Goal: Transaction & Acquisition: Purchase product/service

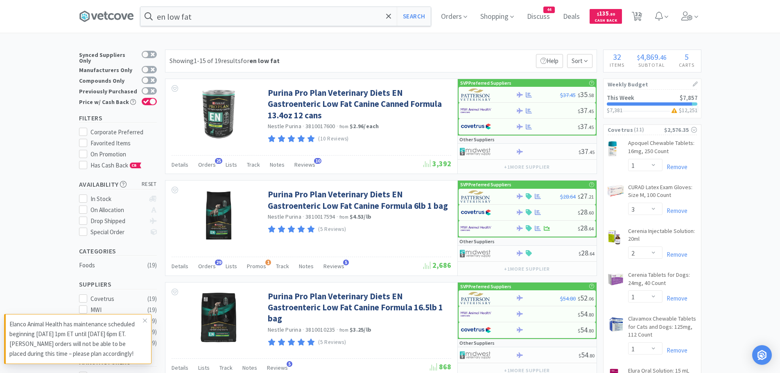
select select "1"
select select "3"
select select "2"
select select "1"
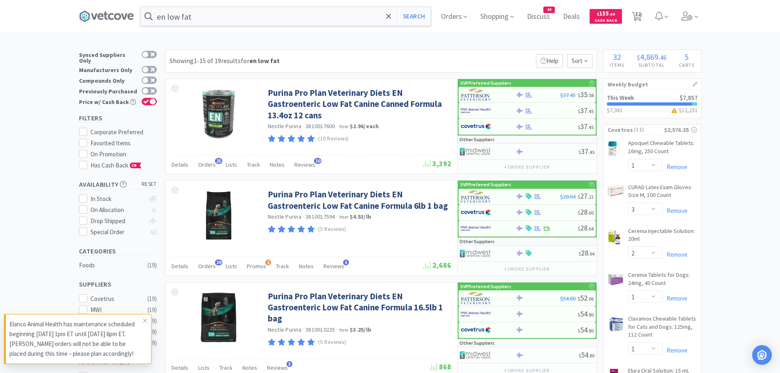
select select "2"
select select "1"
select select "2"
select select "3"
select select "2"
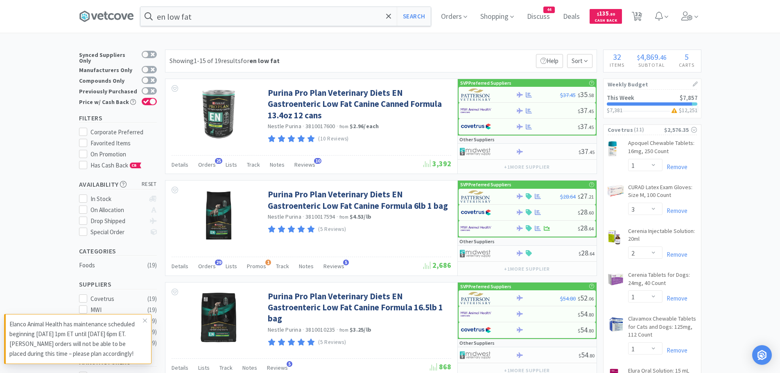
select select "2"
select select "1"
select select "6"
select select "1"
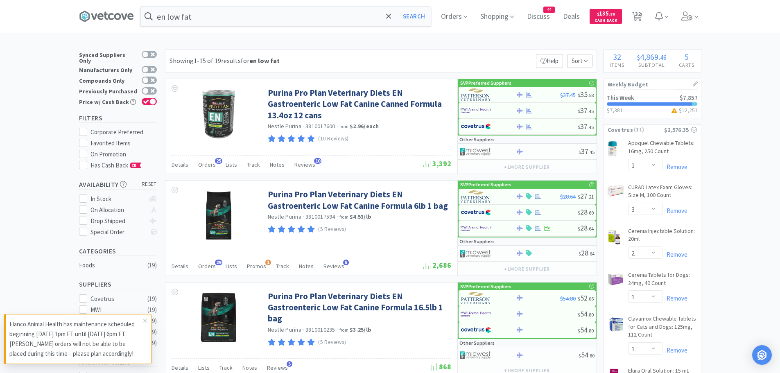
select select "1"
select select "4"
select select "2"
select select "4"
select select "50"
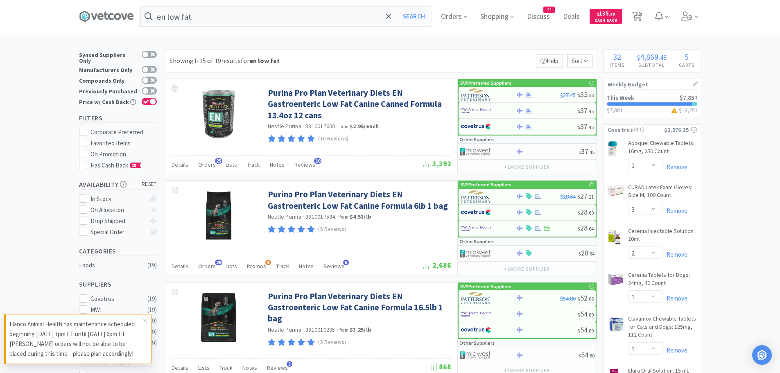
select select "100"
select select "6"
select select "2"
select select "1"
select select "2"
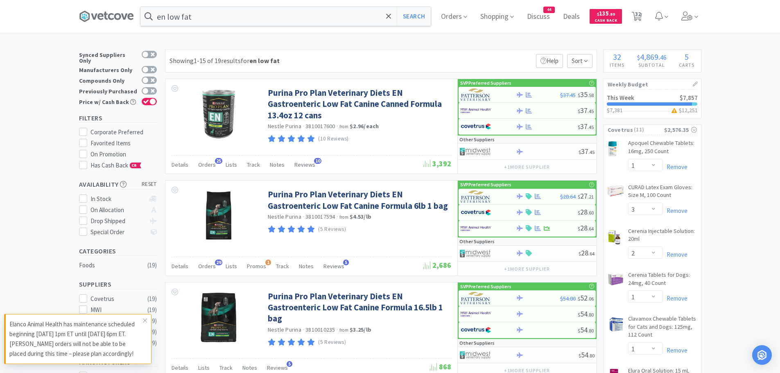
select select "1"
select select "5"
select select "2"
select select "1"
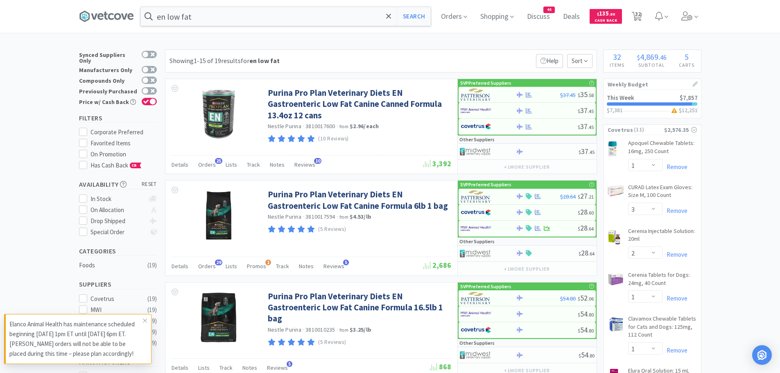
select select "1"
select select "2"
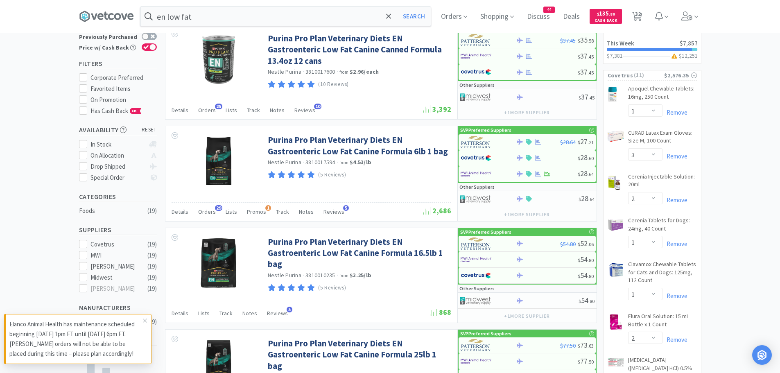
click at [252, 18] on input "en low fat" at bounding box center [285, 16] width 290 height 19
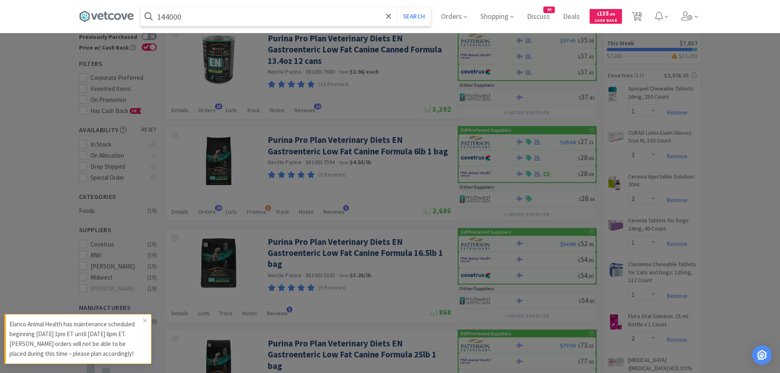
type input "144000"
click at [397, 7] on button "Search" at bounding box center [414, 16] width 34 height 19
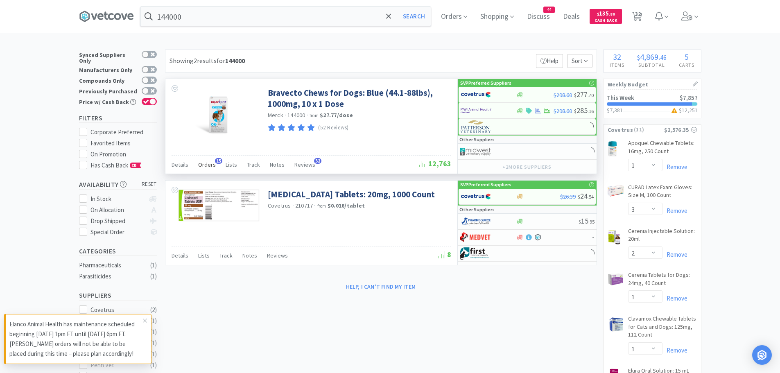
click at [207, 161] on span "Orders" at bounding box center [207, 164] width 18 height 7
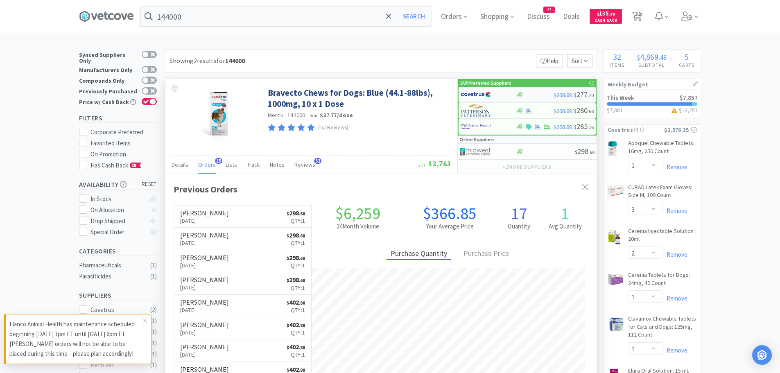
scroll to position [220, 431]
click at [477, 95] on img at bounding box center [476, 94] width 31 height 12
select select "1"
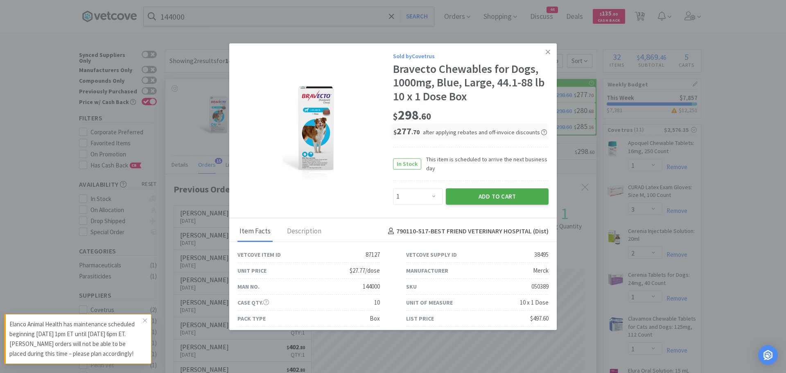
click at [462, 193] on button "Add to Cart" at bounding box center [497, 196] width 103 height 16
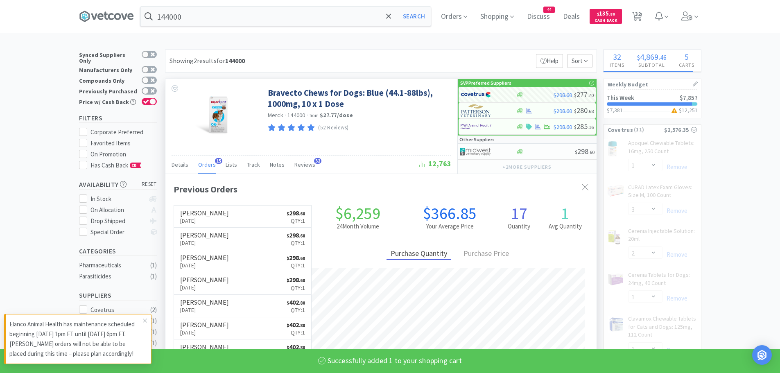
select select "1"
select select "3"
select select "2"
select select "1"
select select "2"
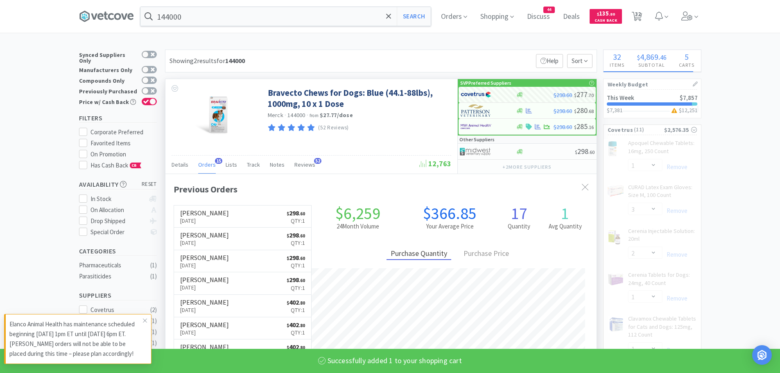
select select "1"
select select "2"
select select "3"
select select "2"
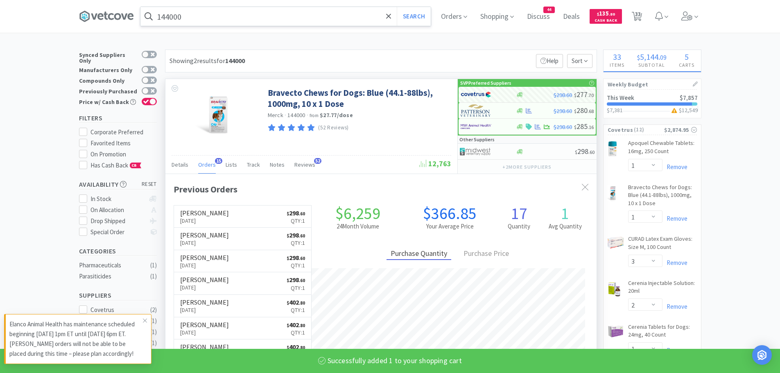
click at [214, 13] on input "144000" at bounding box center [285, 16] width 290 height 19
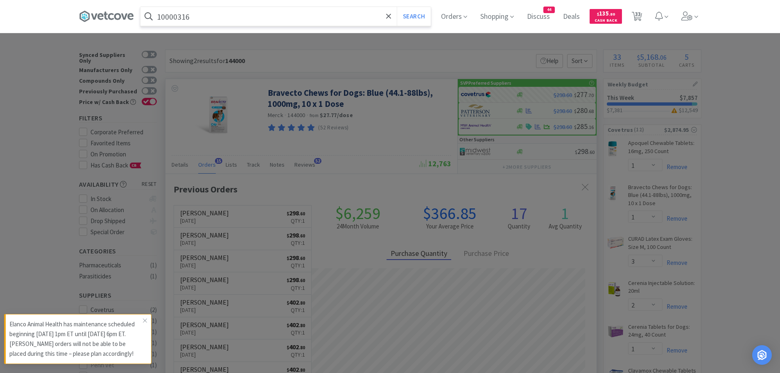
type input "10000316"
click at [397, 7] on button "Search" at bounding box center [414, 16] width 34 height 19
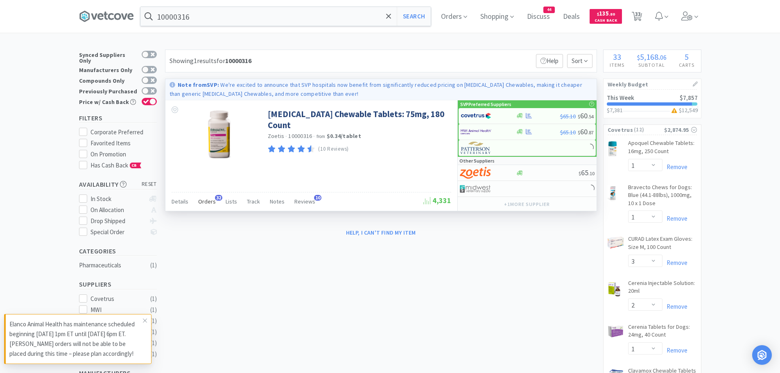
click at [203, 202] on span "Orders" at bounding box center [207, 201] width 18 height 7
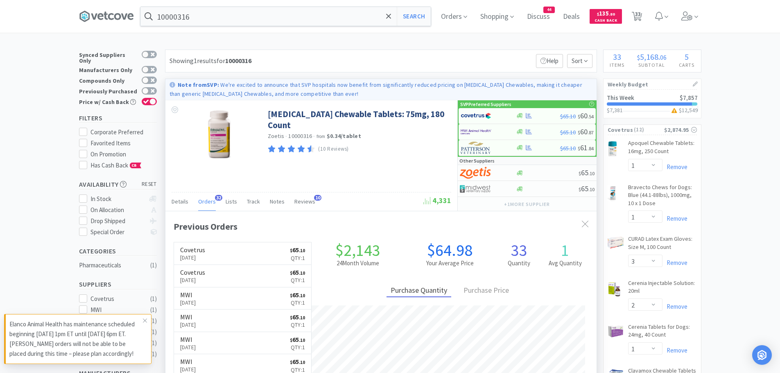
scroll to position [220, 431]
click at [491, 112] on img at bounding box center [476, 116] width 31 height 12
select select "1"
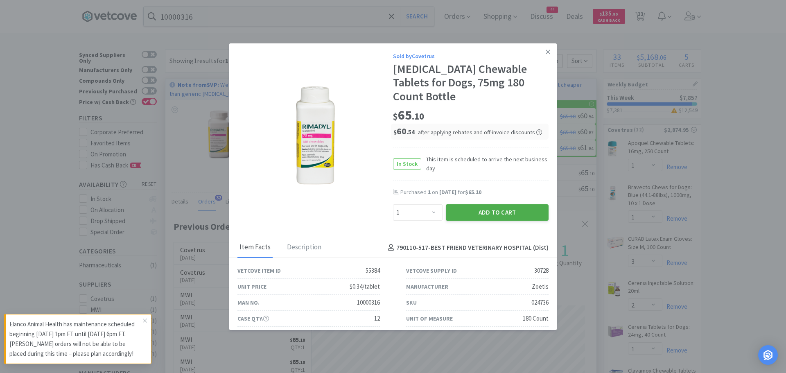
click at [484, 204] on button "Add to Cart" at bounding box center [497, 212] width 103 height 16
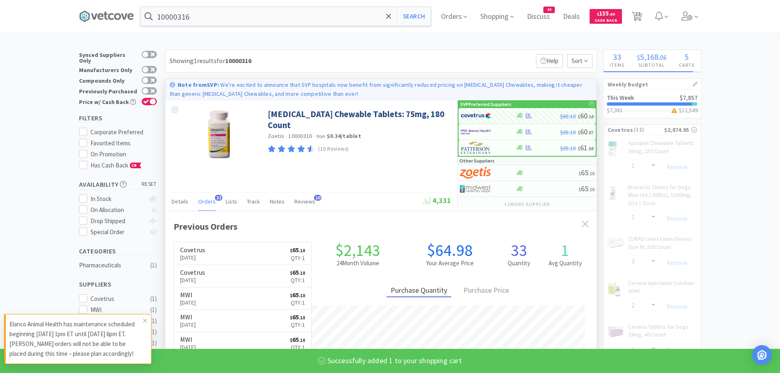
select select "1"
select select "3"
select select "2"
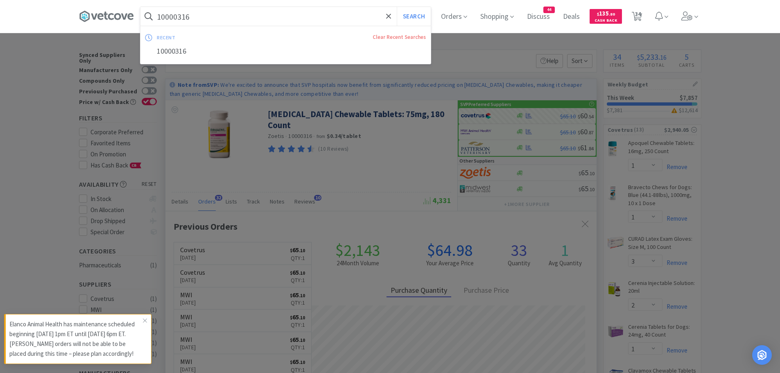
click at [209, 16] on input "10000316" at bounding box center [285, 16] width 290 height 19
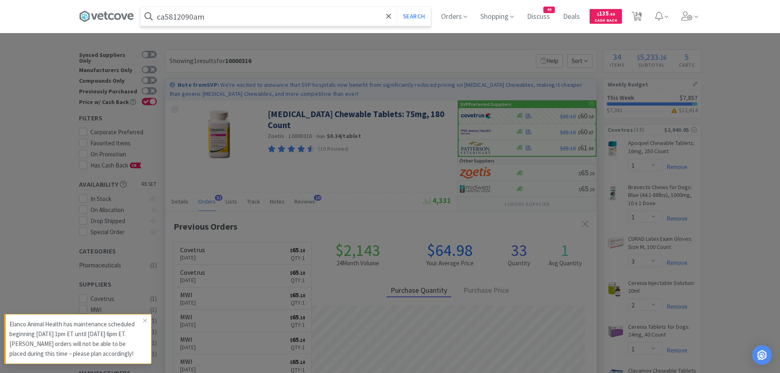
type input "ca5812090am"
click at [397, 7] on button "Search" at bounding box center [414, 16] width 34 height 19
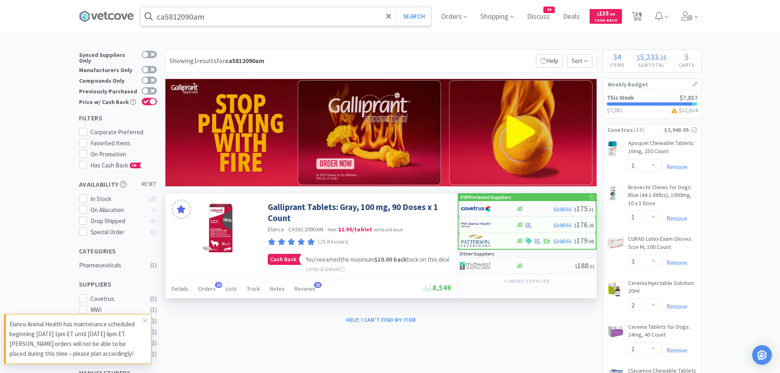
click at [485, 206] on img at bounding box center [476, 209] width 31 height 12
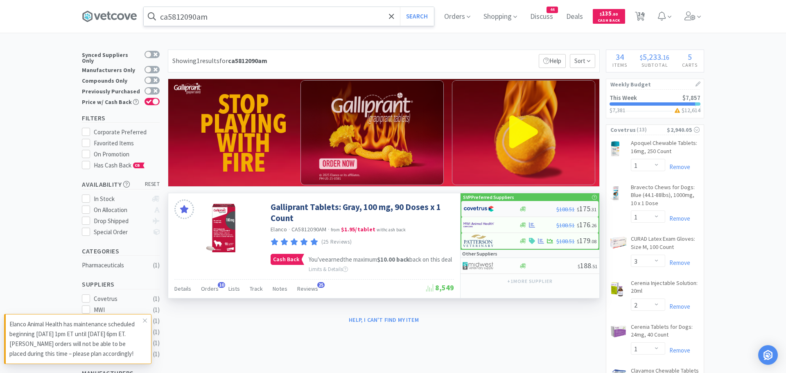
select select "1"
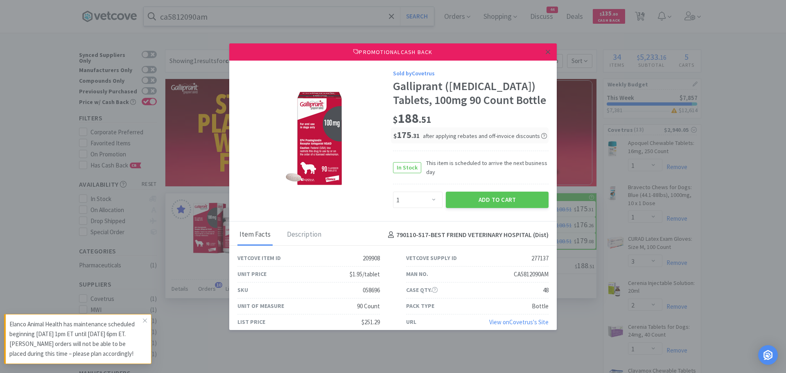
click at [541, 52] on link at bounding box center [548, 52] width 14 height 18
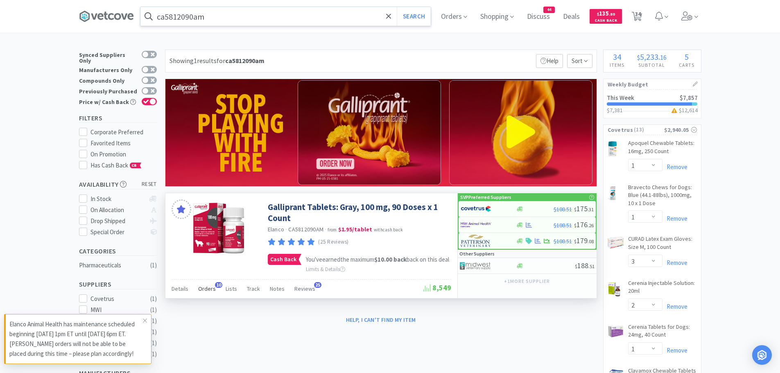
click at [201, 292] on span "Orders" at bounding box center [207, 288] width 18 height 7
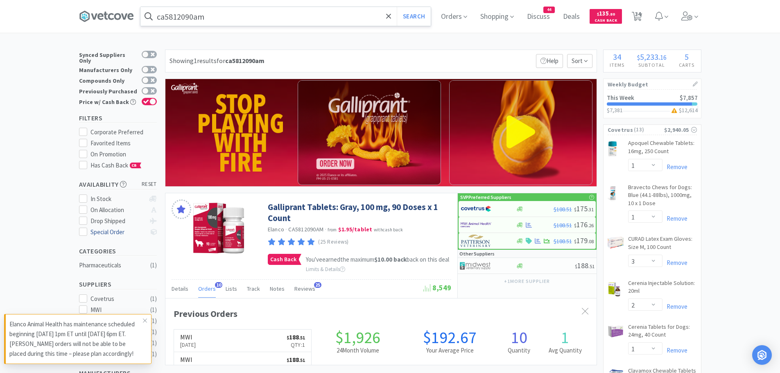
scroll to position [220, 431]
click at [142, 321] on span at bounding box center [144, 320] width 11 height 13
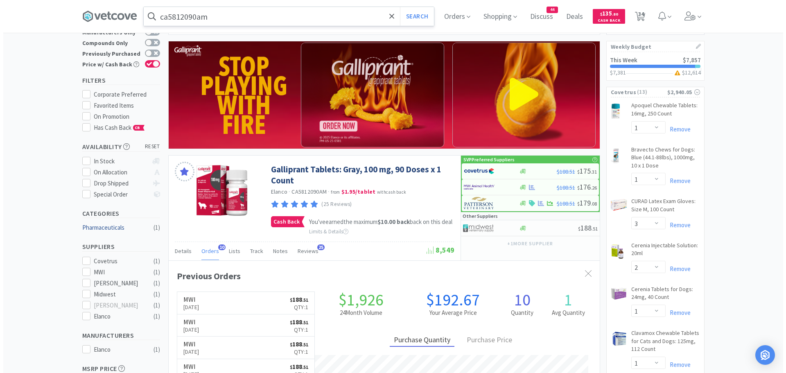
scroll to position [55, 0]
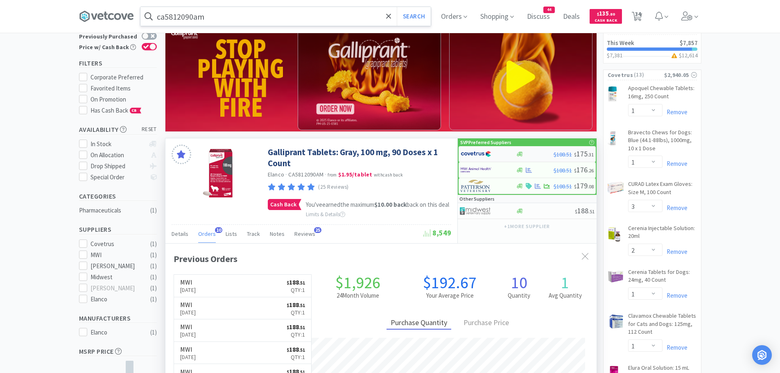
click at [472, 156] on img at bounding box center [476, 154] width 31 height 12
select select "1"
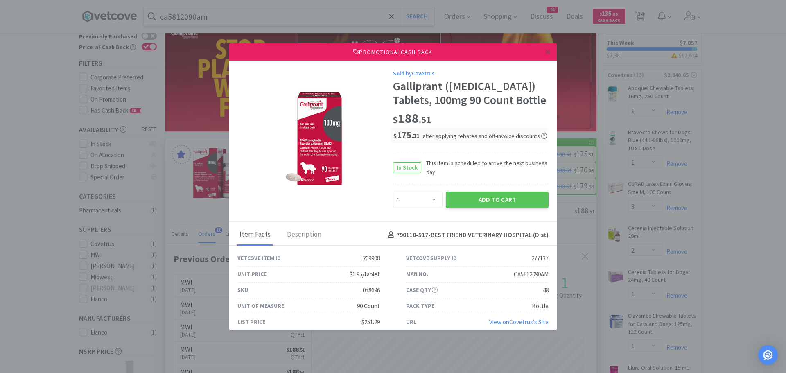
click at [546, 51] on icon at bounding box center [548, 52] width 5 height 5
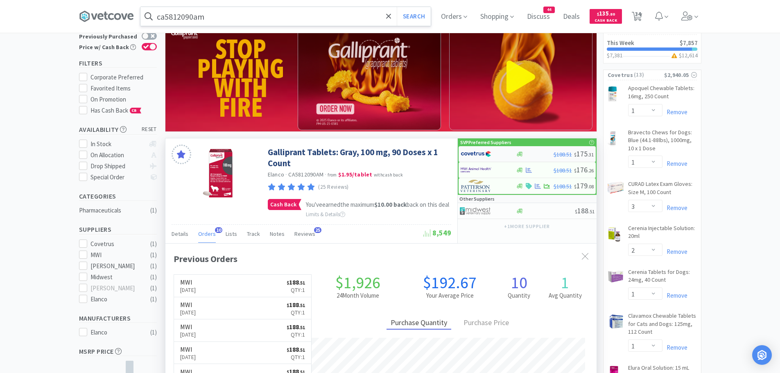
click at [486, 154] on img at bounding box center [476, 154] width 31 height 12
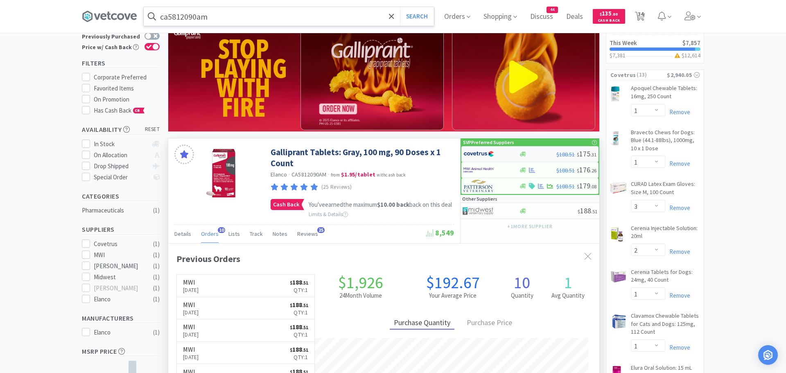
select select "1"
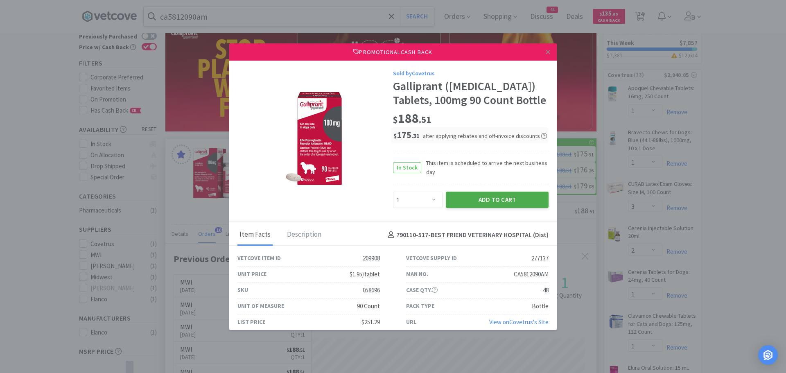
click at [480, 208] on button "Add to Cart" at bounding box center [497, 200] width 103 height 16
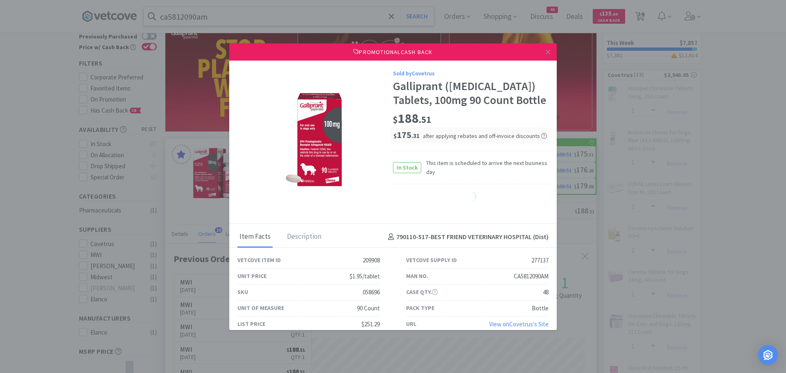
select select "1"
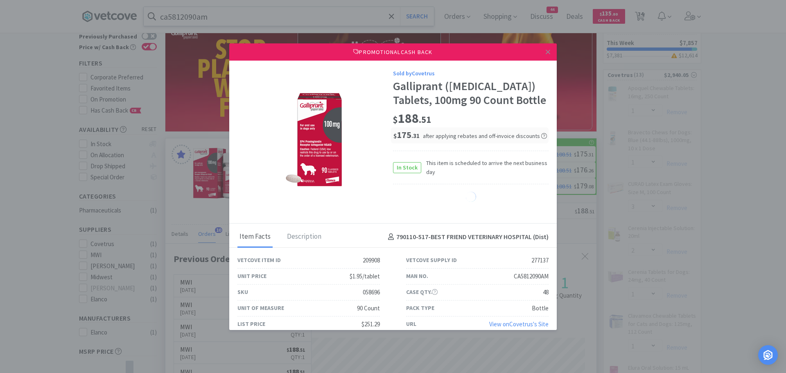
select select "1"
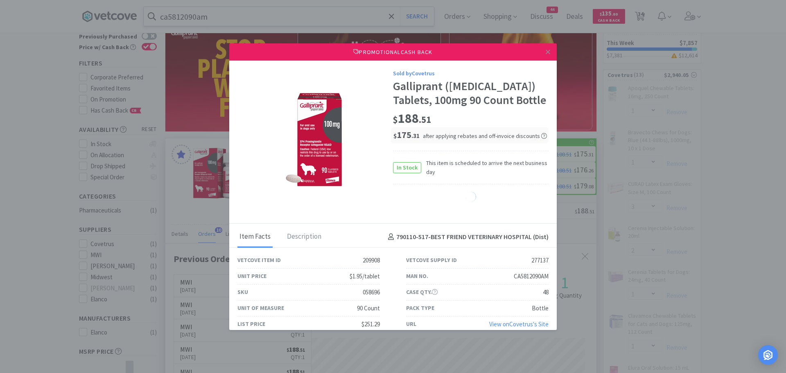
select select "1"
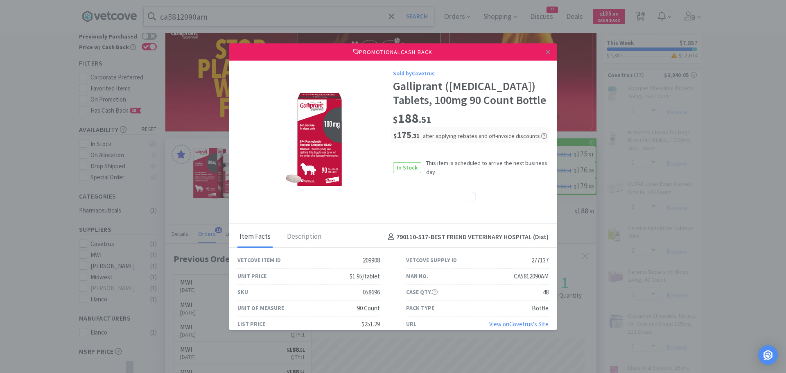
select select "1"
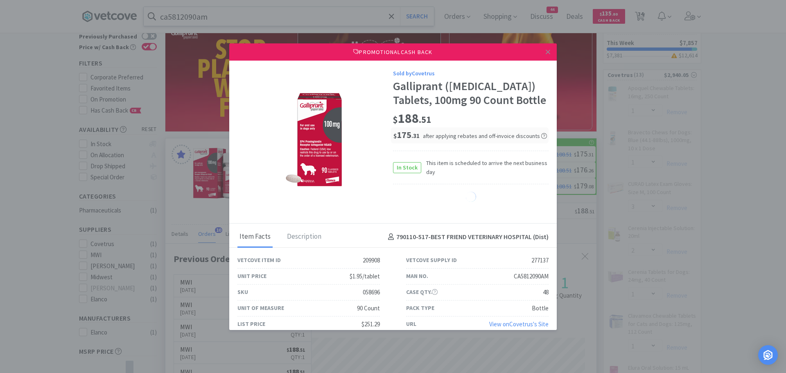
select select "1"
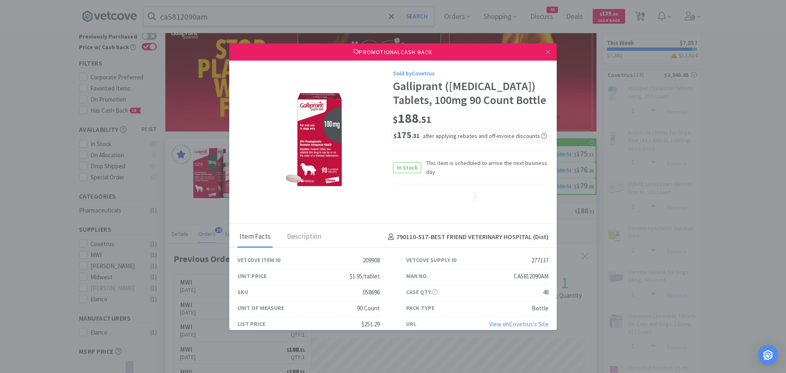
select select "1"
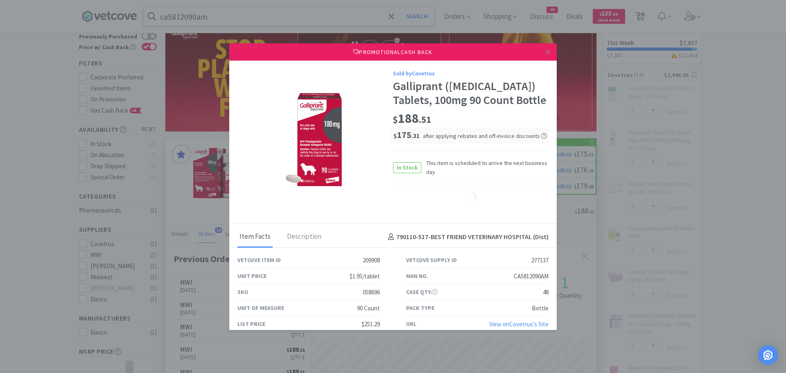
select select "1"
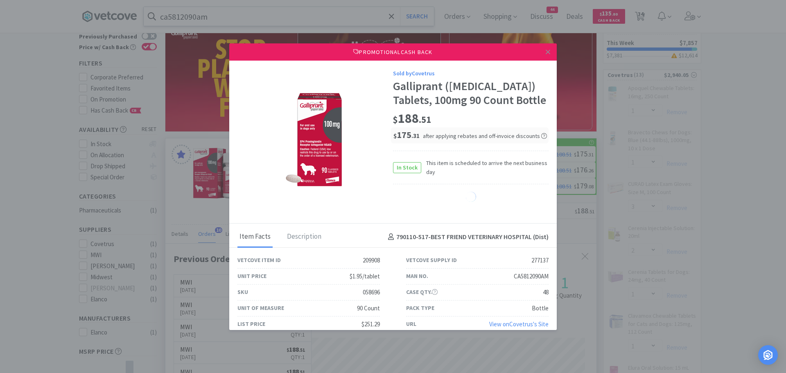
select select "1"
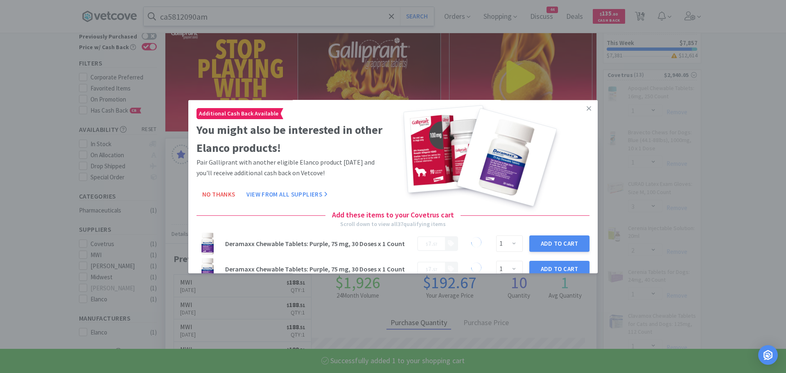
select select "1"
select select "2"
select select "1"
select select "3"
select select "2"
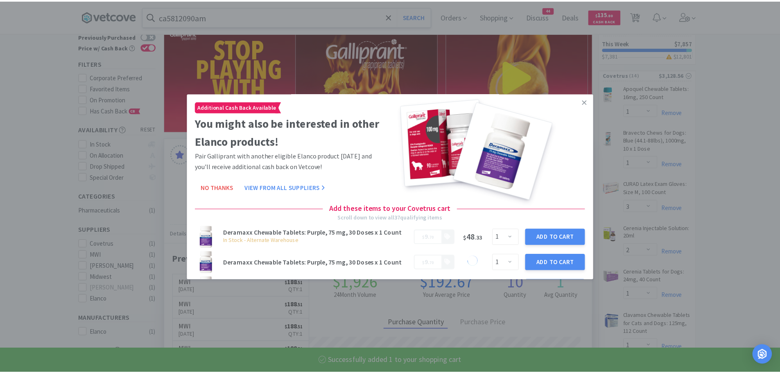
scroll to position [220, 431]
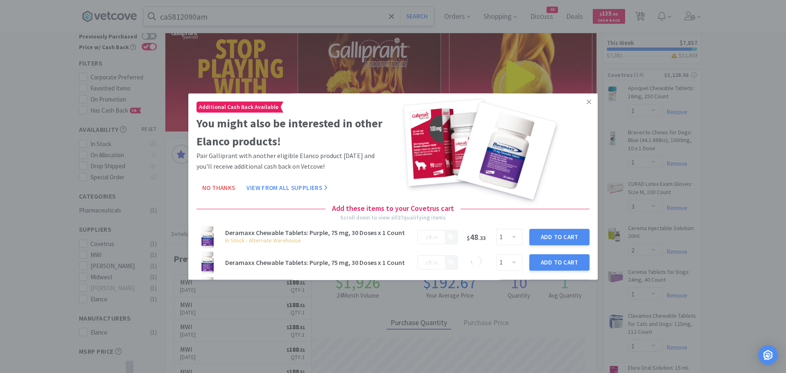
drag, startPoint x: 582, startPoint y: 104, endPoint x: 573, endPoint y: 100, distance: 9.7
click at [587, 103] on icon at bounding box center [589, 102] width 5 height 5
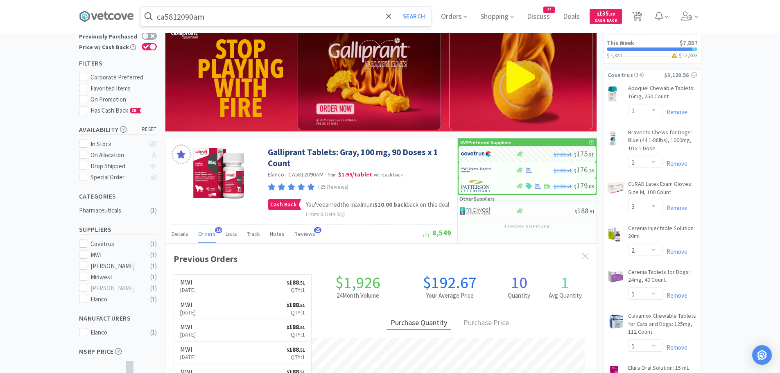
click at [247, 18] on input "ca5812090am" at bounding box center [285, 16] width 290 height 19
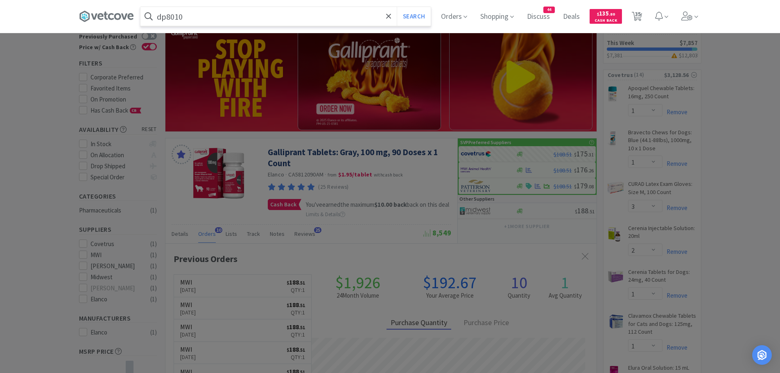
click at [397, 7] on button "Search" at bounding box center [414, 16] width 34 height 19
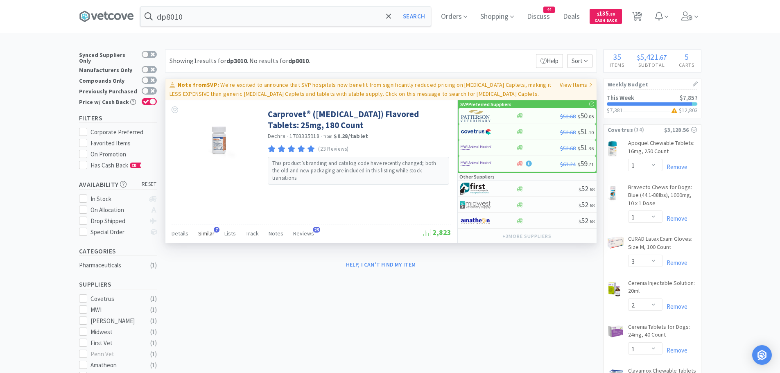
click at [199, 231] on span "Similar" at bounding box center [206, 233] width 16 height 7
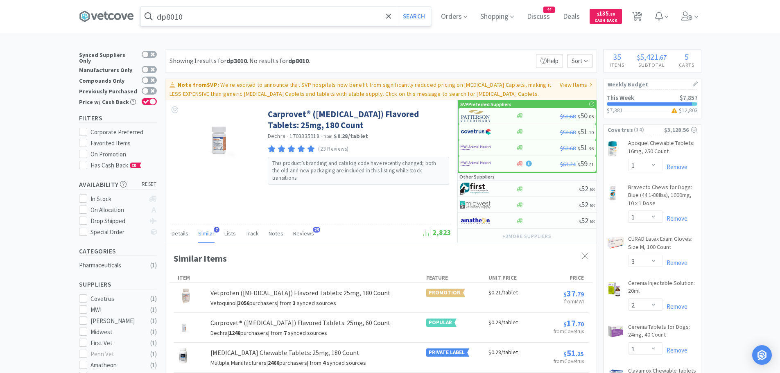
click at [220, 14] on input "dp8010" at bounding box center [285, 16] width 290 height 19
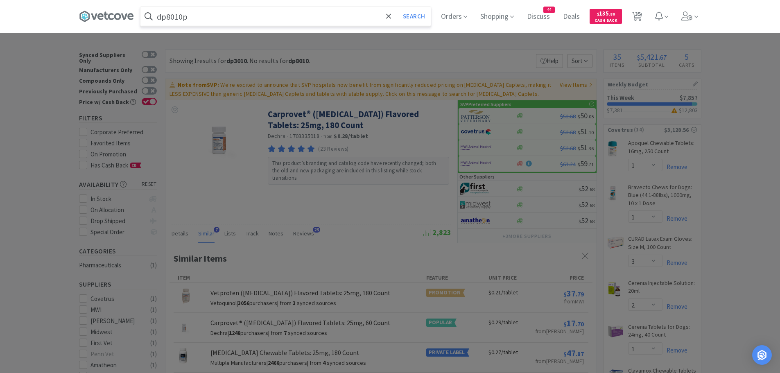
type input "dp8010p"
click at [397, 7] on button "Search" at bounding box center [414, 16] width 34 height 19
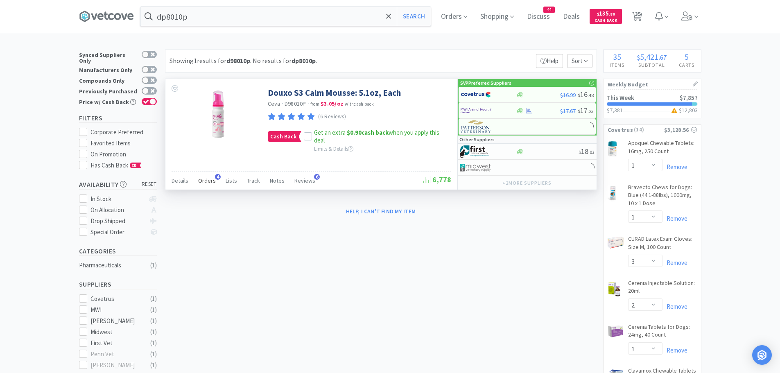
click at [206, 179] on span "Orders" at bounding box center [207, 180] width 18 height 7
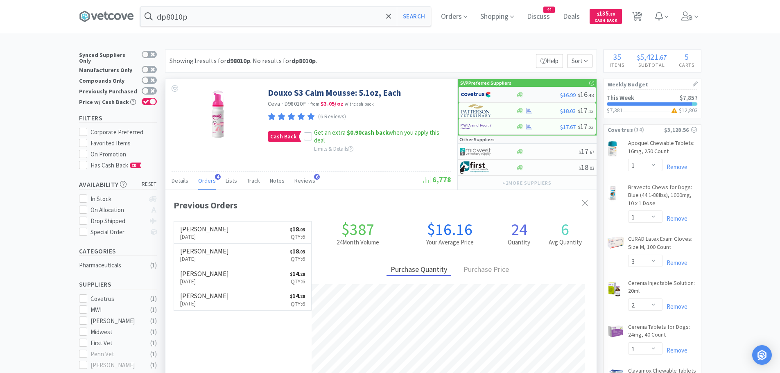
scroll to position [212, 431]
click at [480, 93] on img at bounding box center [476, 94] width 31 height 12
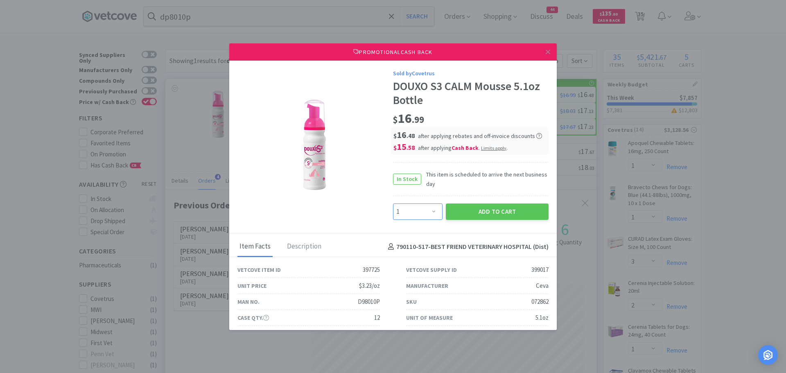
click at [425, 208] on select "Enter Quantity 1 2 3 4 5 6 7 8 9 10 11 12 13 14 15 16 17 18 19 20 Enter Quantity" at bounding box center [418, 212] width 50 height 16
select select "6"
click at [393, 204] on select "Enter Quantity 1 2 3 4 5 6 7 8 9 10 11 12 13 14 15 16 17 18 19 20 Enter Quantity" at bounding box center [418, 212] width 50 height 16
click at [467, 209] on button "Add to Cart" at bounding box center [497, 212] width 103 height 16
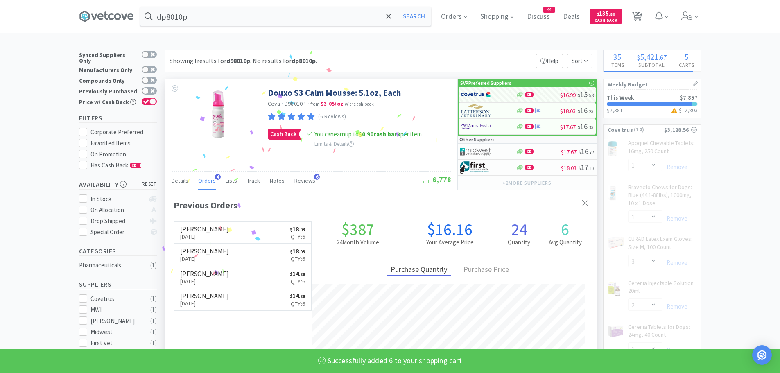
select select "6"
select select "2"
select select "1"
select select "2"
select select "1"
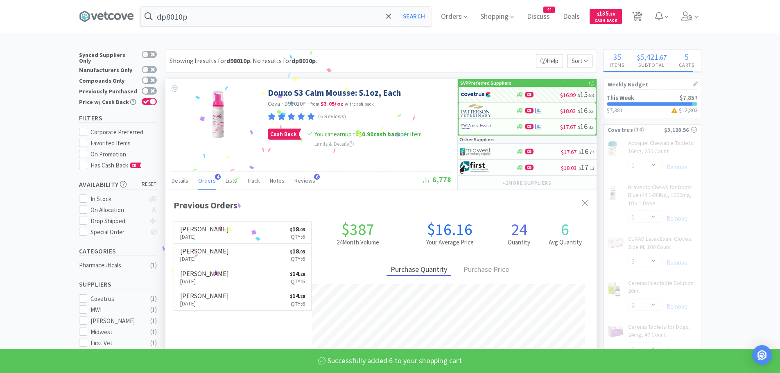
select select "3"
select select "2"
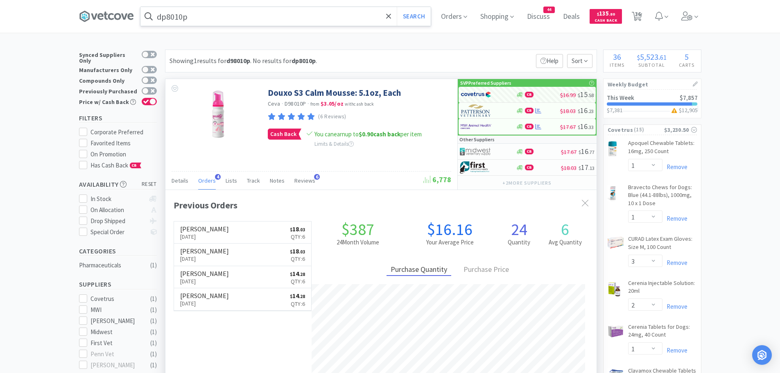
click at [196, 14] on input "dp8010p" at bounding box center [285, 16] width 290 height 19
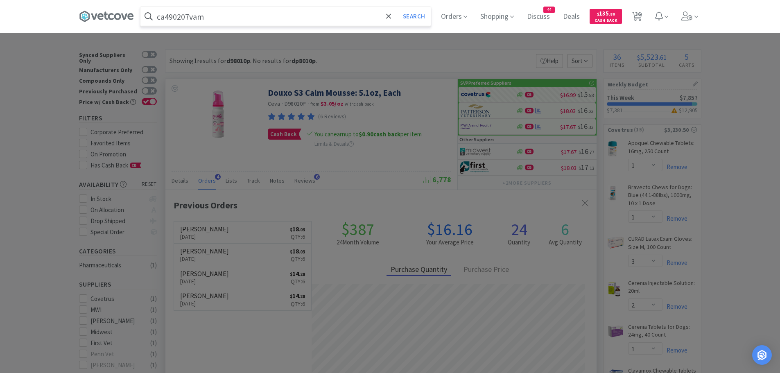
type input "ca490207vam"
click at [397, 7] on button "Search" at bounding box center [414, 16] width 34 height 19
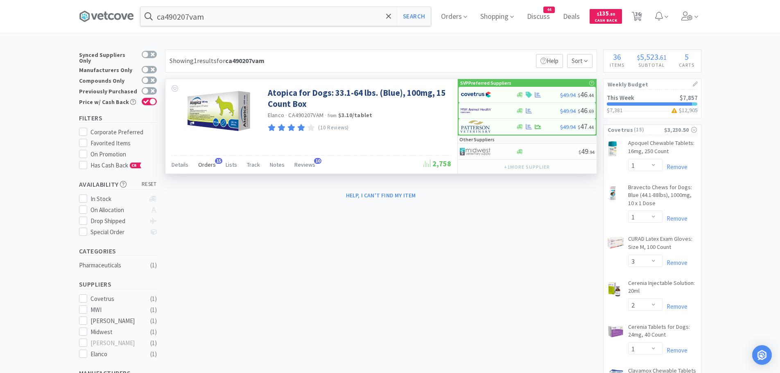
click at [213, 161] on span "Orders" at bounding box center [207, 164] width 18 height 7
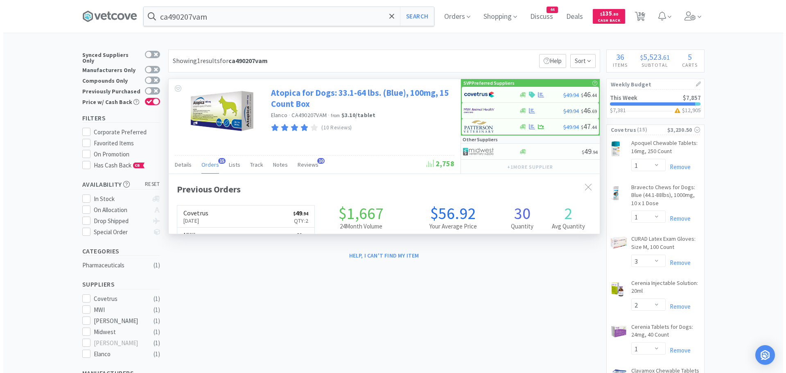
scroll to position [220, 431]
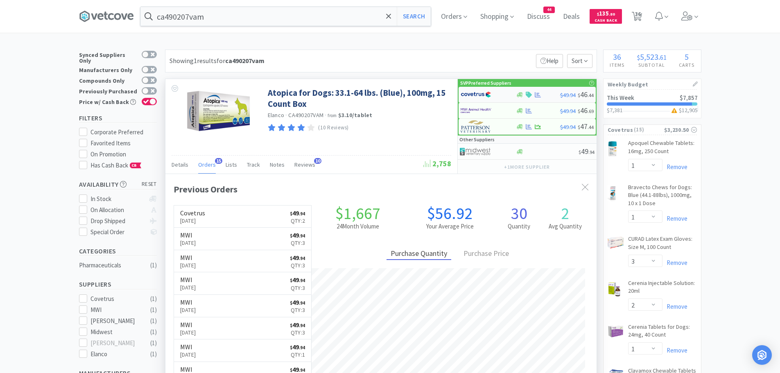
click at [476, 93] on img at bounding box center [476, 94] width 31 height 12
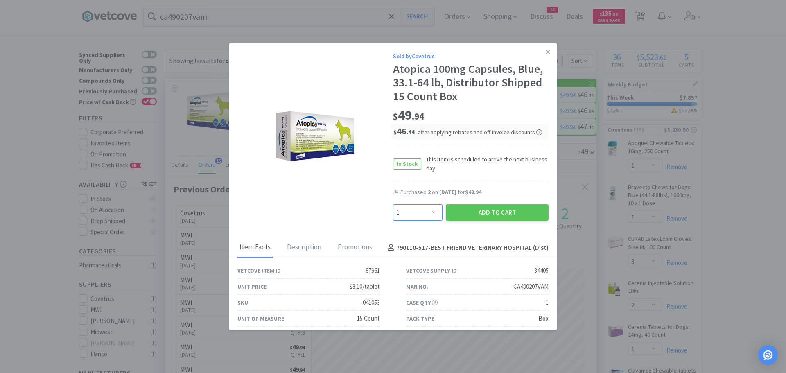
click at [427, 210] on select "Enter Quantity 1 2 3 4 5 6 7 8 9 10 11 12 13 14 15 16 17 18 19 20 Enter Quantity" at bounding box center [418, 212] width 50 height 16
select select "2"
click at [393, 204] on select "Enter Quantity 1 2 3 4 5 6 7 8 9 10 11 12 13 14 15 16 17 18 19 20 Enter Quantity" at bounding box center [418, 212] width 50 height 16
click at [460, 210] on button "Add to Cart" at bounding box center [497, 212] width 103 height 16
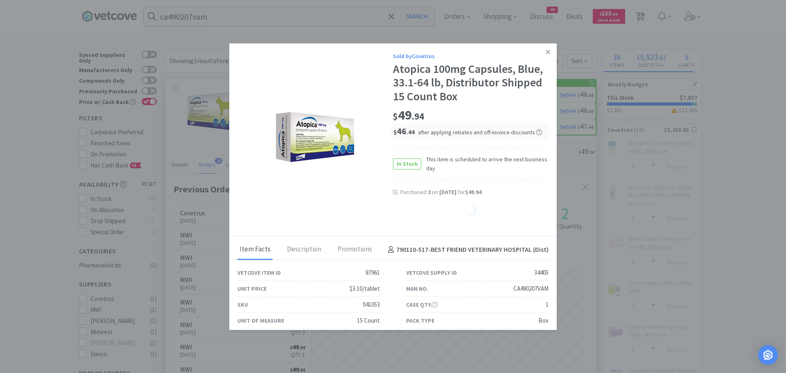
select select "1"
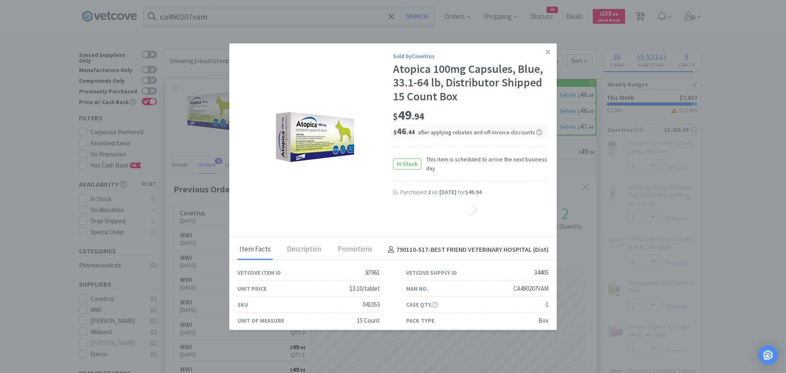
select select "1"
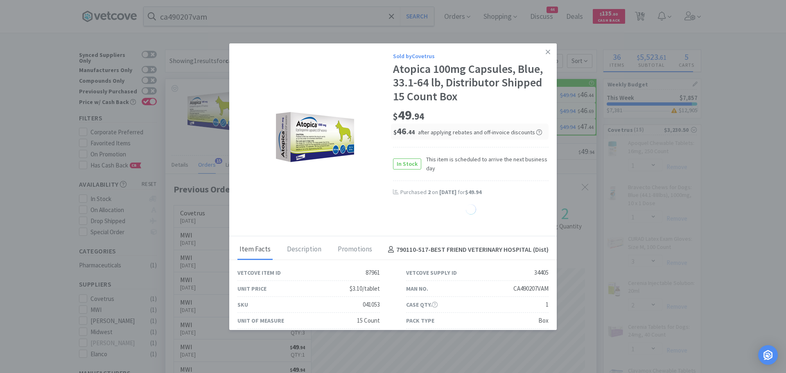
select select "1"
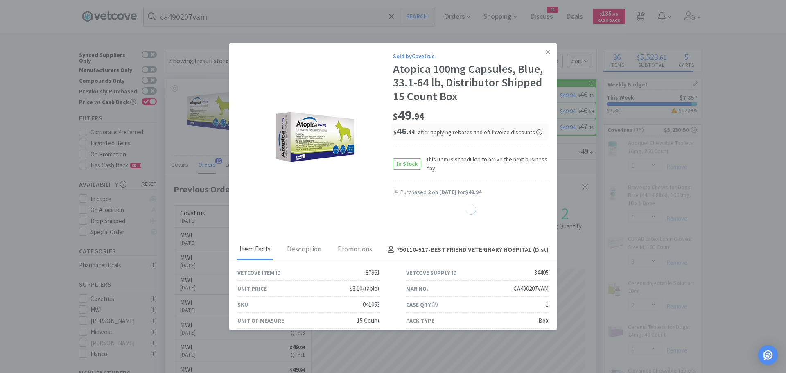
select select "1"
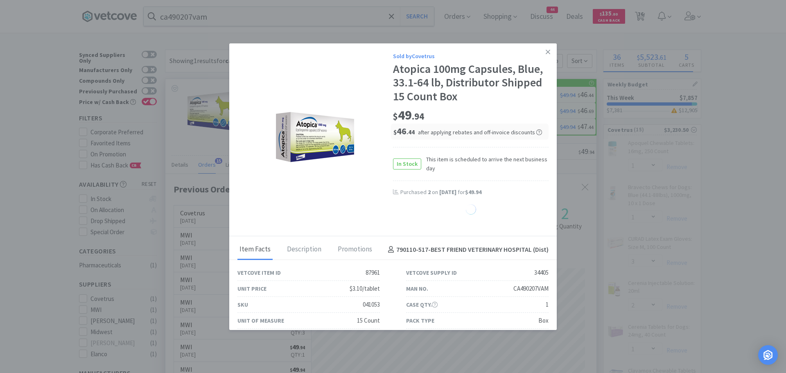
select select "1"
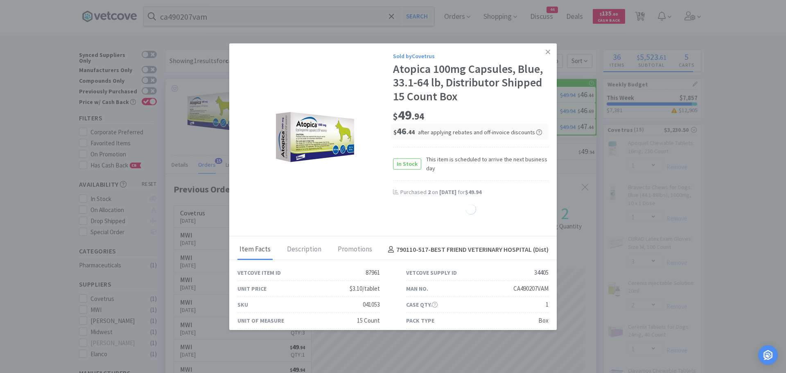
select select "1"
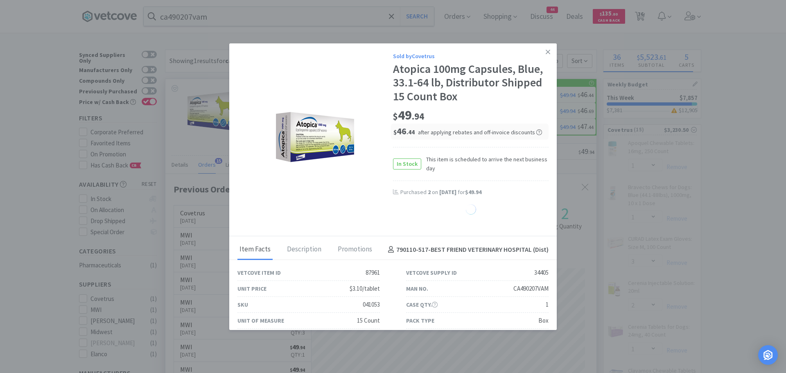
select select "1"
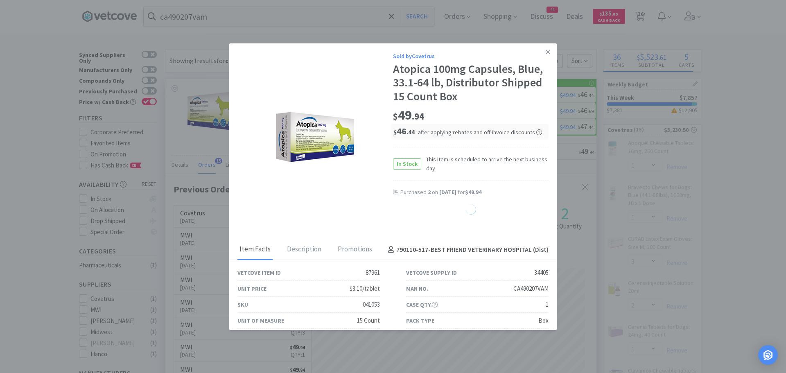
select select "1"
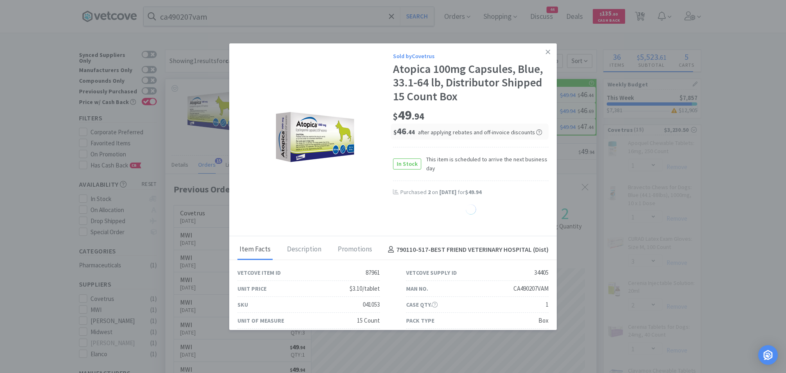
select select "1"
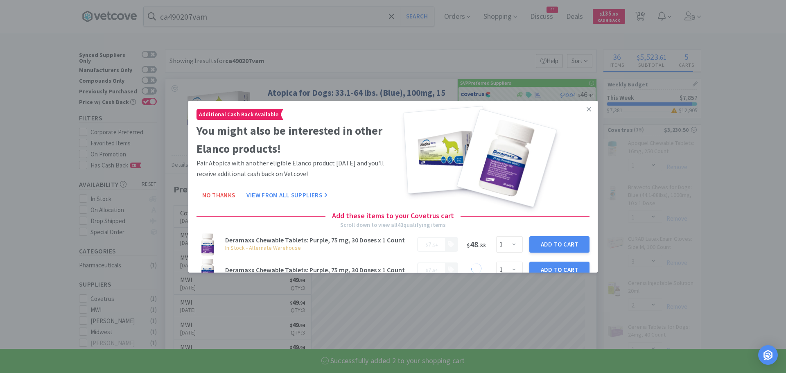
select select "2"
select select "1"
select select "3"
select select "2"
select select "1"
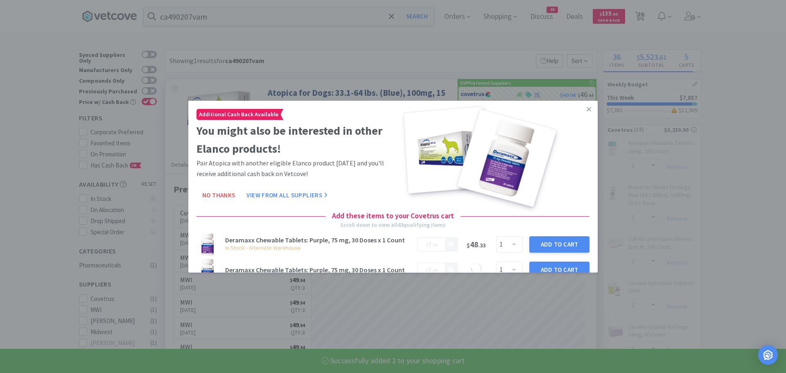
select select "6"
select select "2"
select select "1"
select select "2"
select select "1"
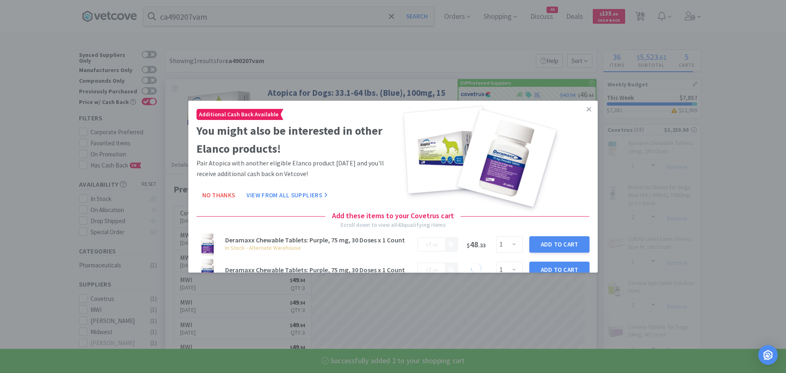
select select "3"
select select "2"
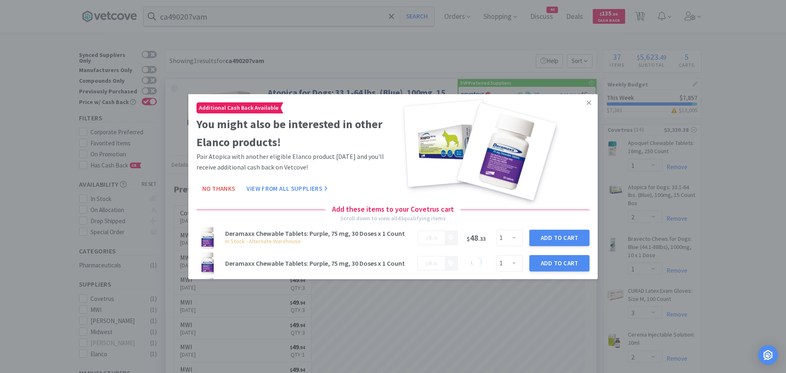
click at [587, 100] on icon at bounding box center [589, 102] width 5 height 7
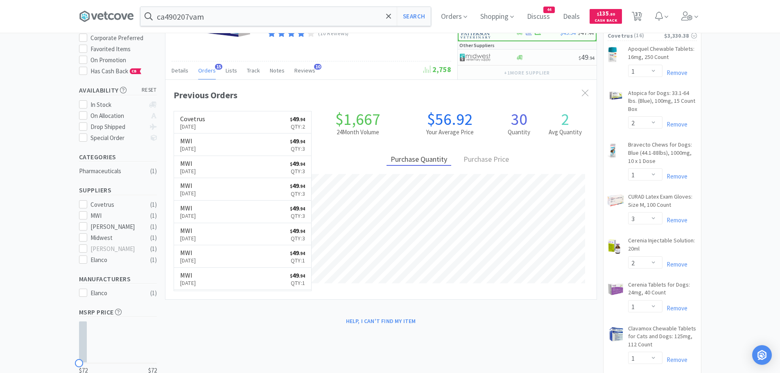
scroll to position [0, 0]
